Goal: Task Accomplishment & Management: Manage account settings

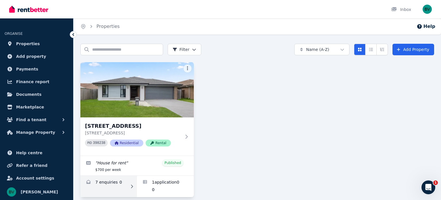
click at [101, 180] on link "Enquiries for 7 Wicker Rd, Park Ridge" at bounding box center [108, 185] width 57 height 21
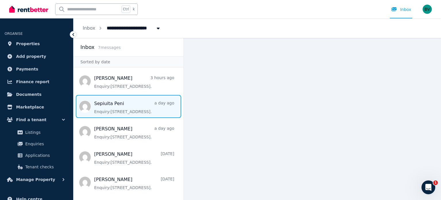
click at [153, 107] on span "Message list" at bounding box center [129, 106] width 110 height 23
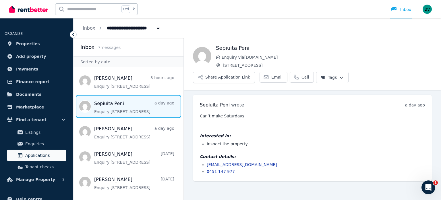
click at [53, 156] on span "Applications" at bounding box center [44, 155] width 39 height 7
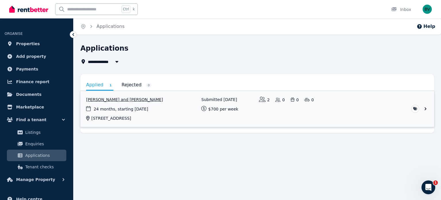
click at [426, 110] on link "View application: Sepiuita Peni and James Peni" at bounding box center [257, 109] width 354 height 36
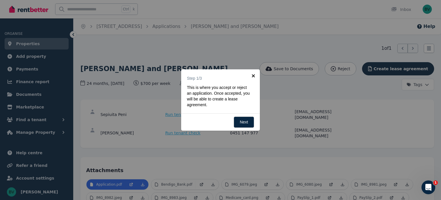
click at [252, 76] on link "×" at bounding box center [253, 75] width 13 height 13
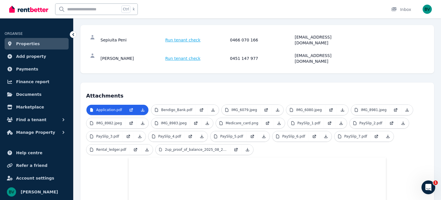
scroll to position [76, 0]
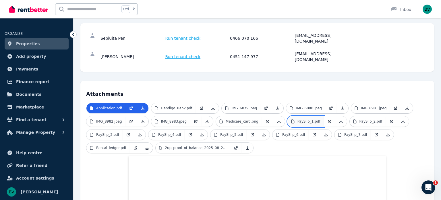
click at [307, 116] on link "PaySlip_1.pdf" at bounding box center [306, 121] width 36 height 10
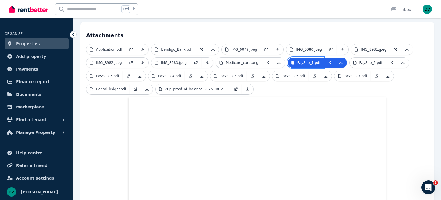
scroll to position [133, 0]
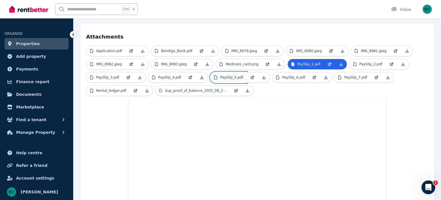
click at [239, 72] on link "PaySlip_5.pdf" at bounding box center [229, 77] width 36 height 10
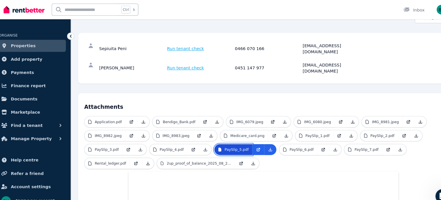
scroll to position [68, 0]
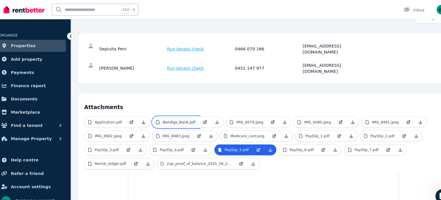
click at [172, 114] on p "Bendigo_Bank.pdf" at bounding box center [176, 116] width 31 height 5
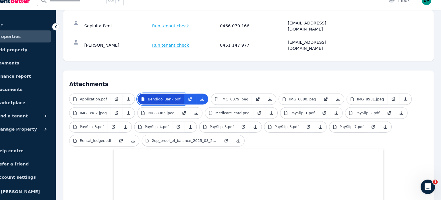
scroll to position [82, 0]
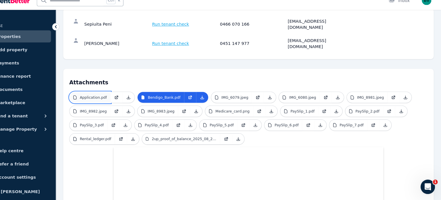
click at [113, 99] on p "Application.pdf" at bounding box center [109, 101] width 26 height 5
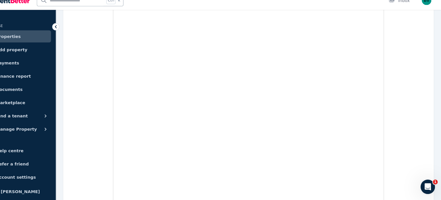
scroll to position [3442, 0]
